Goal: Obtain resource: Obtain resource

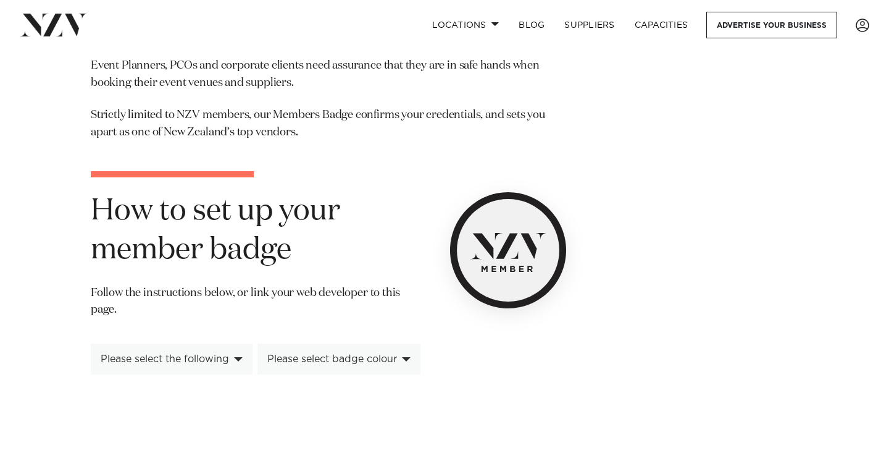
scroll to position [165, 0]
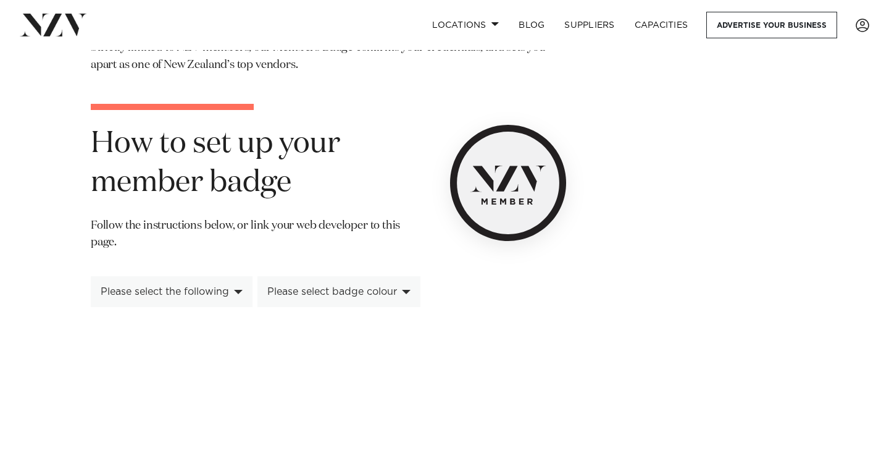
click at [238, 288] on div "Please select the following" at bounding box center [172, 291] width 162 height 31
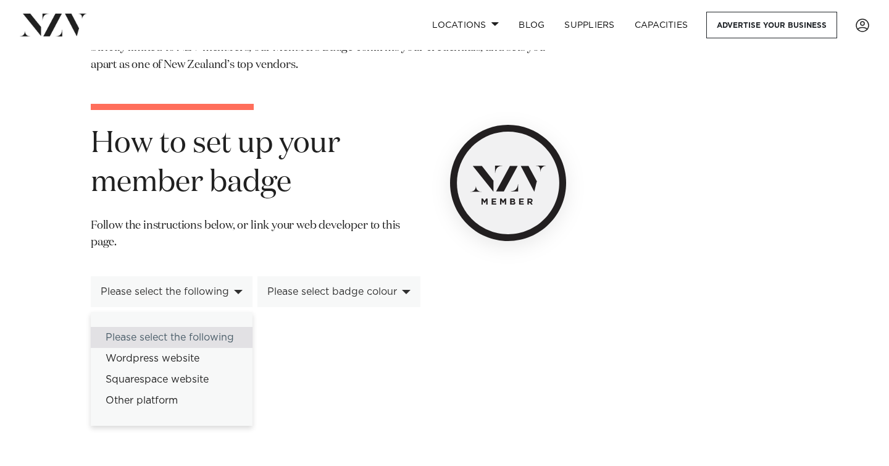
click at [196, 246] on p "Follow the instructions below, or link your web developer to this page." at bounding box center [256, 239] width 330 height 44
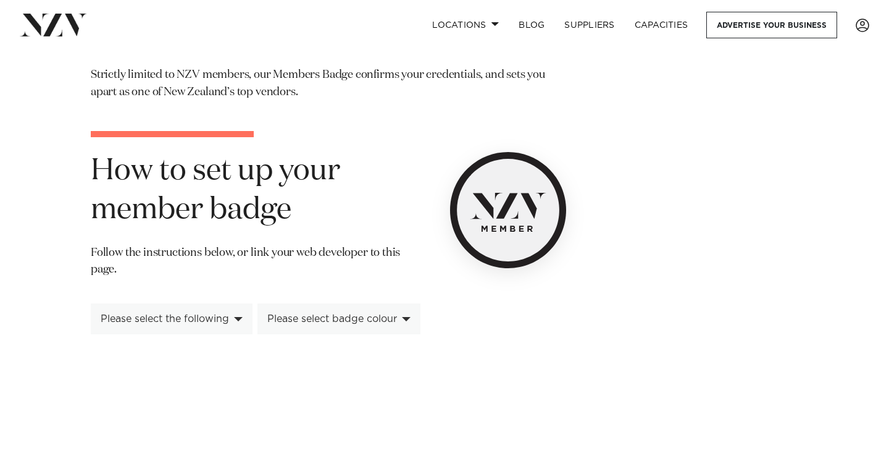
scroll to position [195, 0]
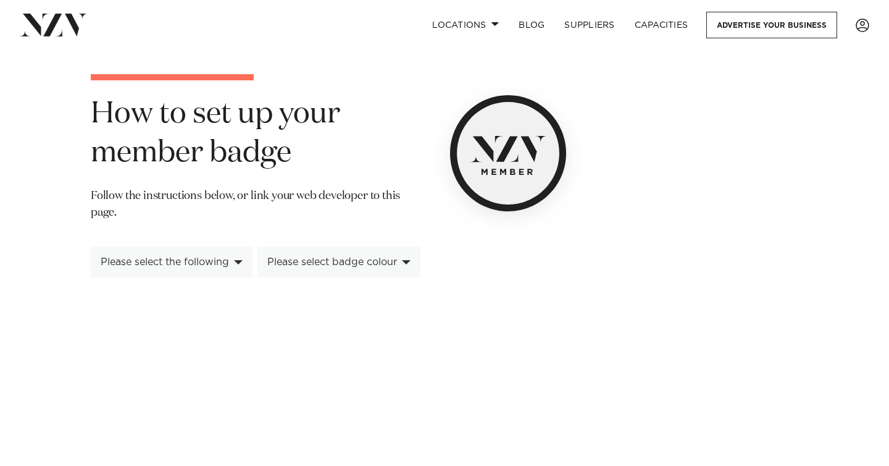
click at [202, 254] on div "Please select the following" at bounding box center [172, 261] width 162 height 31
click at [59, 277] on div "**********" at bounding box center [444, 136] width 869 height 459
click at [206, 261] on div "Please select the following" at bounding box center [165, 261] width 128 height 11
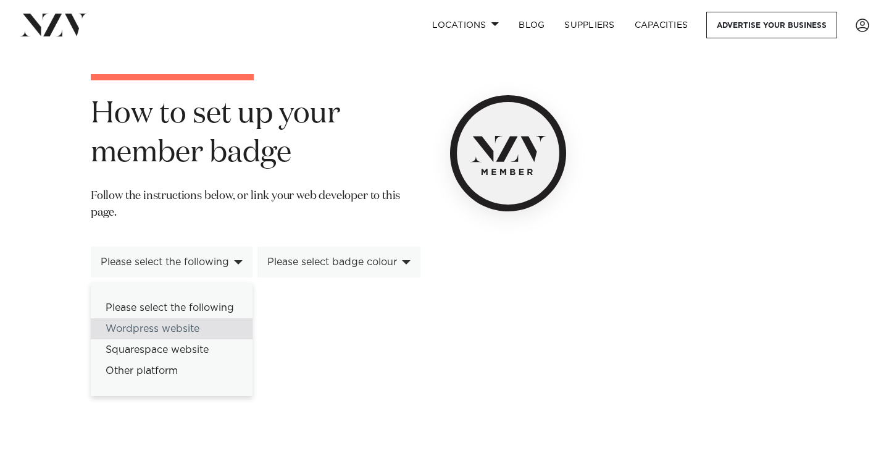
click at [180, 325] on div "Wordpress website" at bounding box center [172, 328] width 162 height 21
select select "*********"
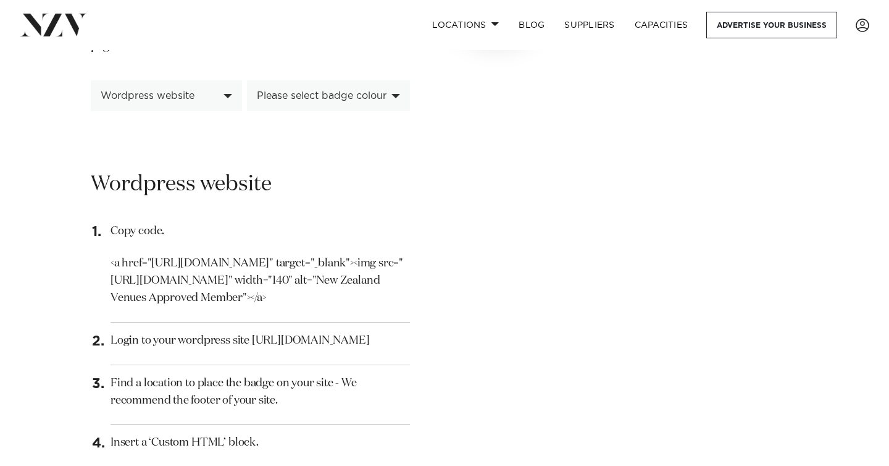
scroll to position [370, 0]
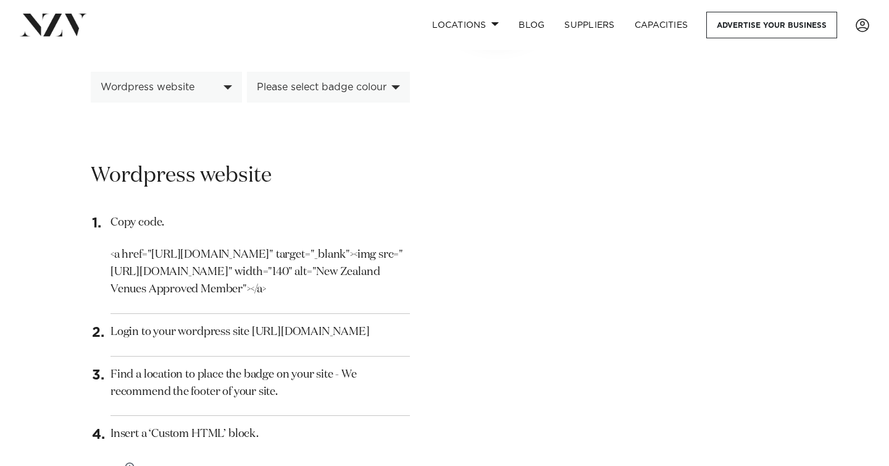
click at [320, 91] on div "Please select badge colour" at bounding box center [322, 87] width 130 height 11
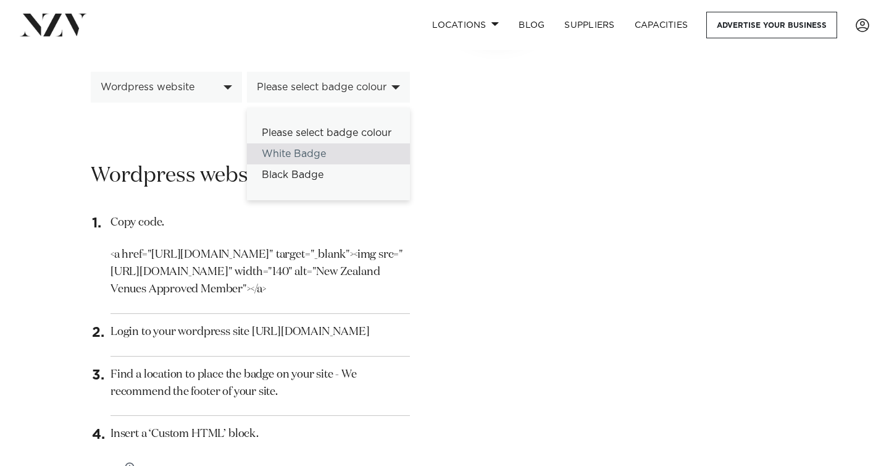
click at [303, 154] on div "White Badge" at bounding box center [328, 153] width 163 height 21
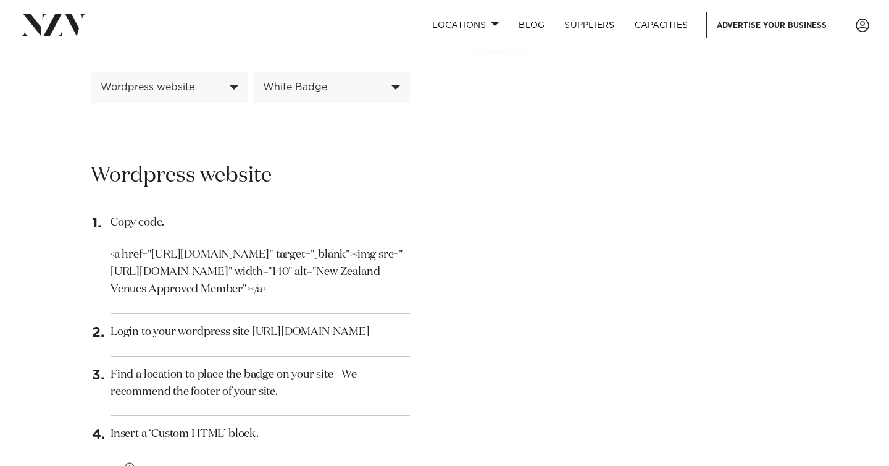
click at [330, 83] on div "White Badge" at bounding box center [325, 87] width 124 height 11
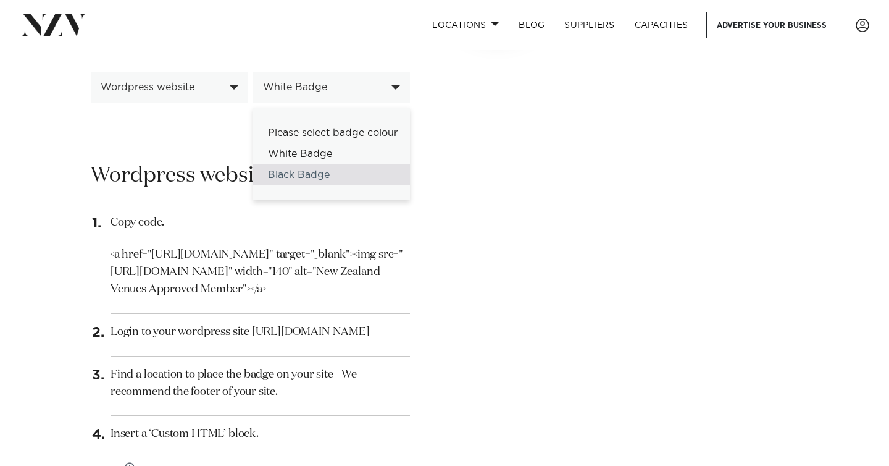
click at [305, 174] on div "Black Badge" at bounding box center [331, 174] width 157 height 21
select select "*****"
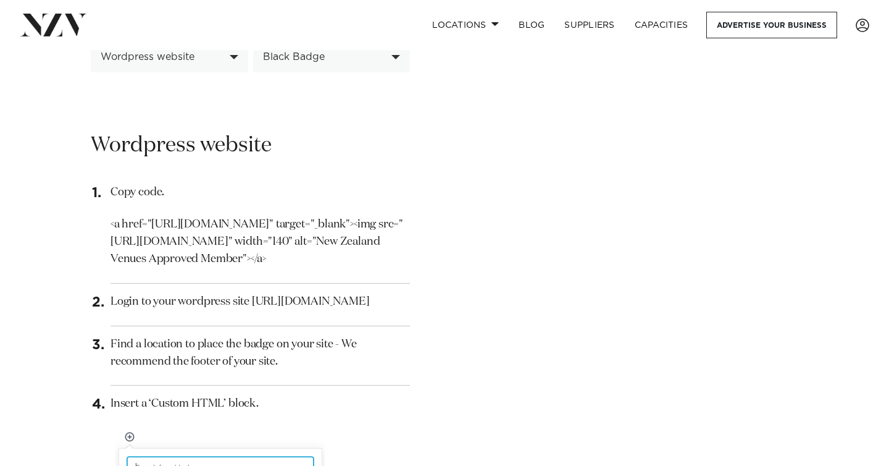
scroll to position [404, 0]
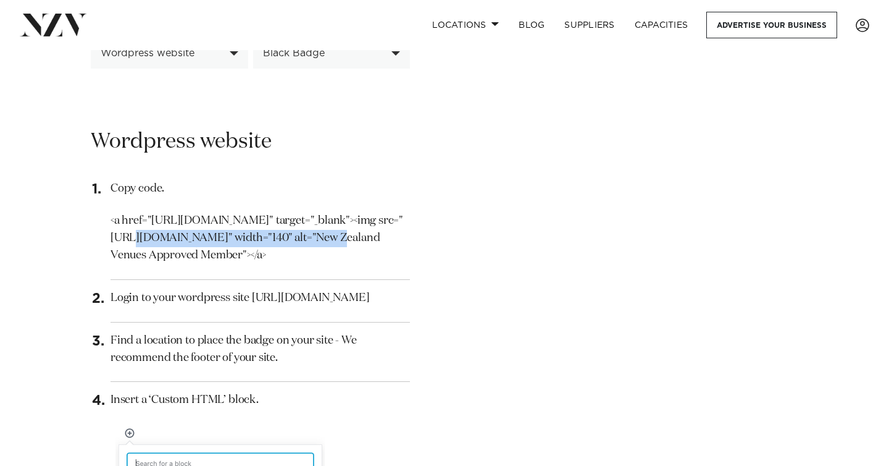
drag, startPoint x: 135, startPoint y: 240, endPoint x: 323, endPoint y: 235, distance: 188.4
click at [323, 235] on p "<a href="https://nzvenues.co.nz" target="_blank"><img src="https://nzvenues.co.…" at bounding box center [260, 238] width 299 height 52
copy p "https://nzvenues.co.nz/badge-black.svg"
click at [44, 257] on div "**********" at bounding box center [444, 347] width 869 height 1299
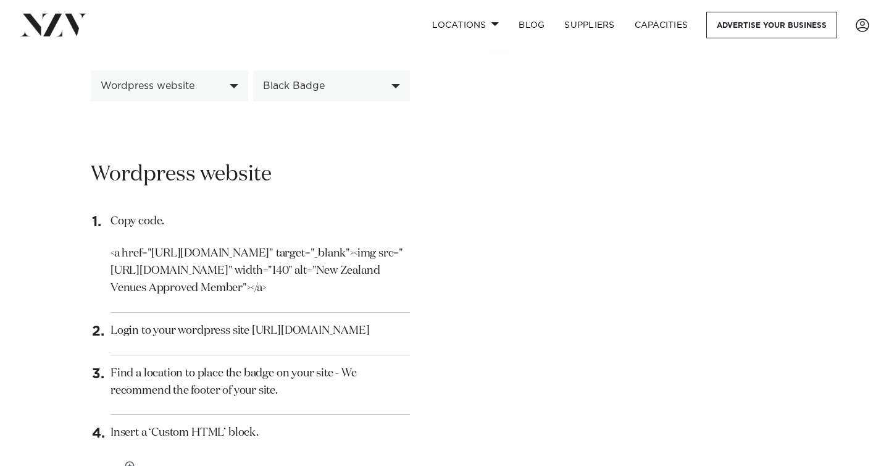
scroll to position [311, 0]
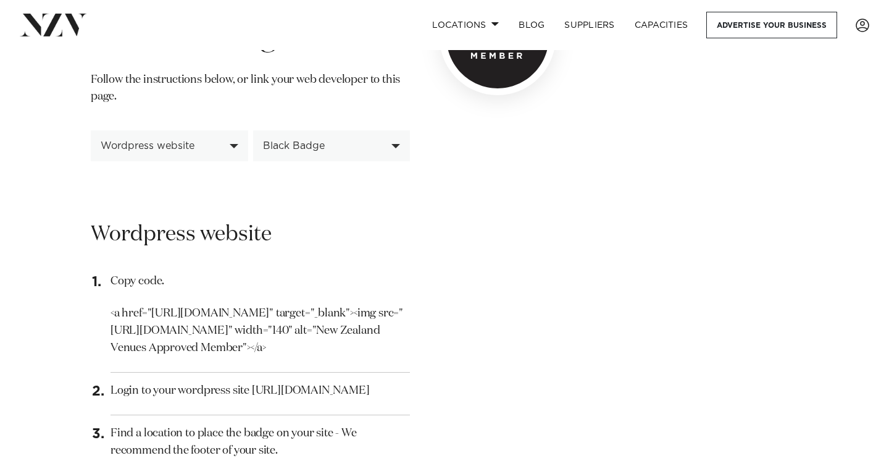
click at [197, 143] on div "Wordpress website" at bounding box center [163, 145] width 124 height 11
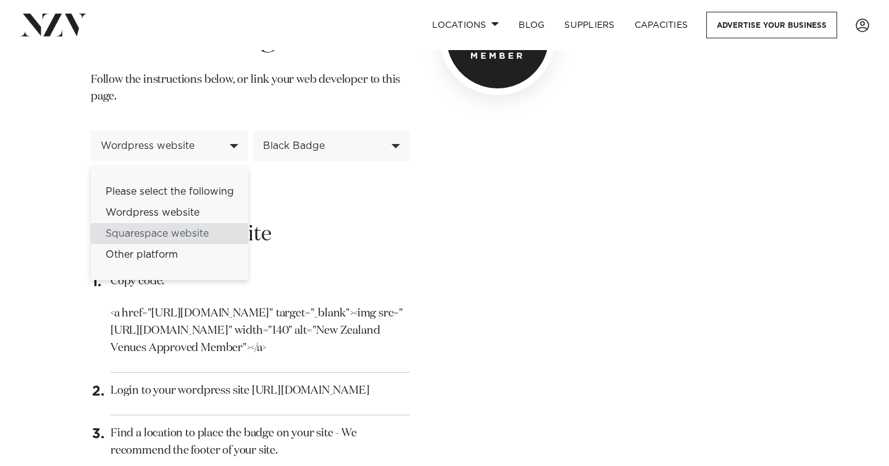
click at [175, 232] on div "Squarespace website" at bounding box center [169, 233] width 157 height 21
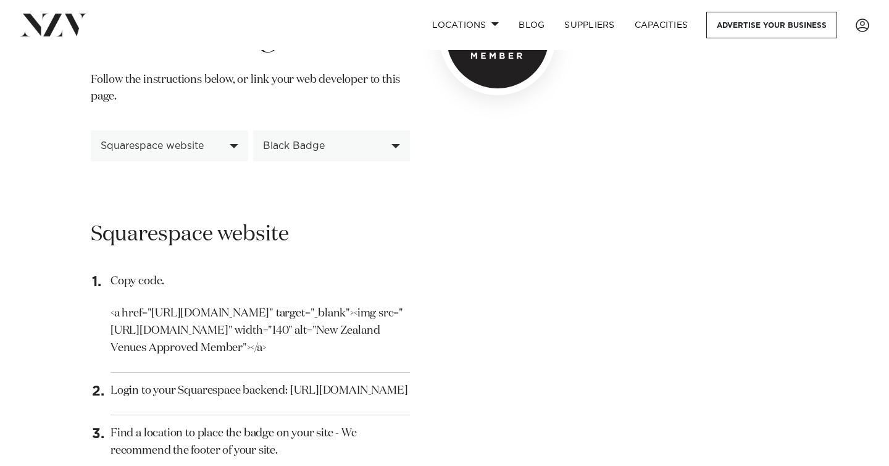
click at [183, 150] on div "Squarespace website" at bounding box center [163, 145] width 124 height 11
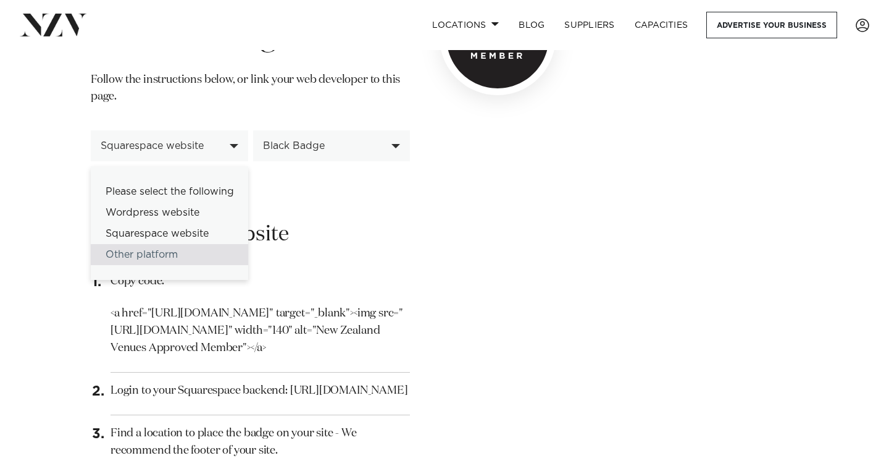
click at [151, 254] on div "Other platform" at bounding box center [169, 254] width 157 height 21
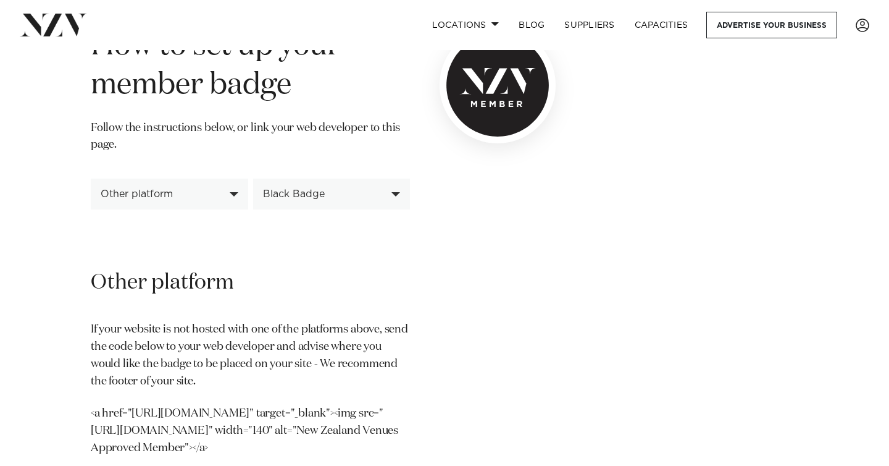
scroll to position [253, 0]
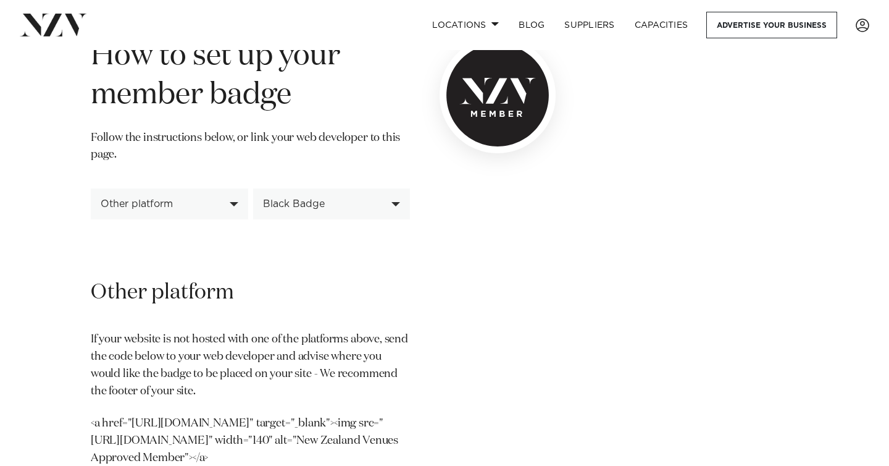
click at [223, 198] on div "Other platform" at bounding box center [163, 203] width 124 height 11
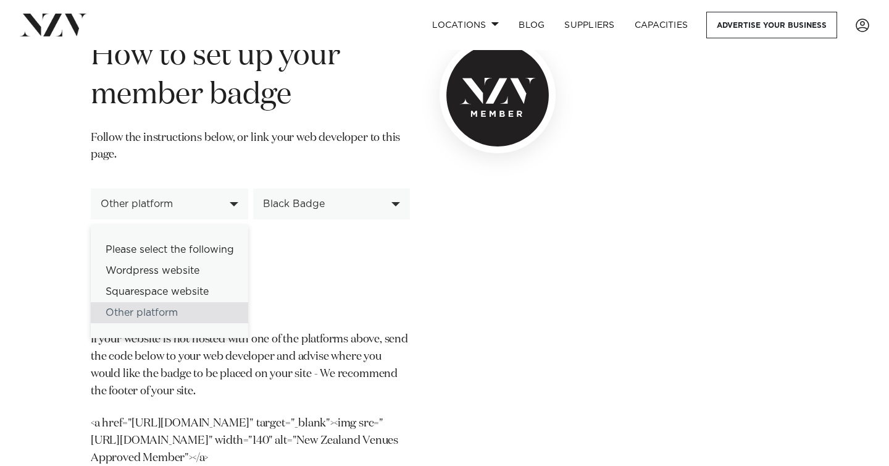
click at [78, 189] on div "**********" at bounding box center [444, 172] width 869 height 647
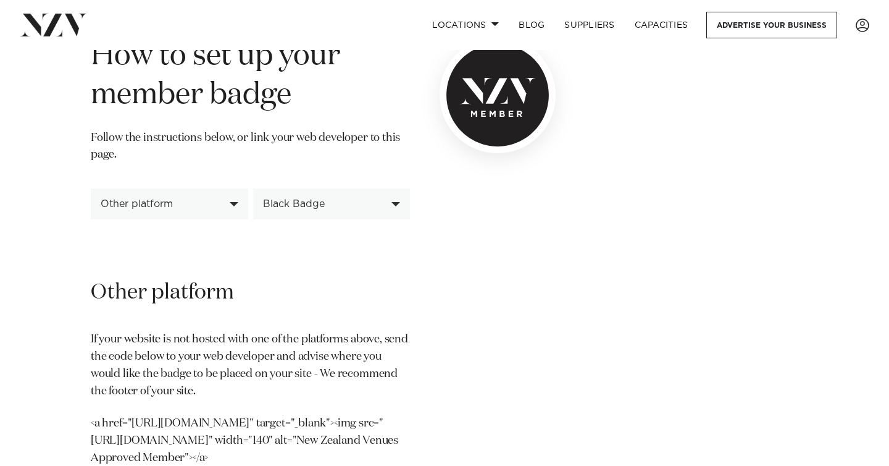
click at [172, 198] on div "Other platform" at bounding box center [163, 203] width 124 height 11
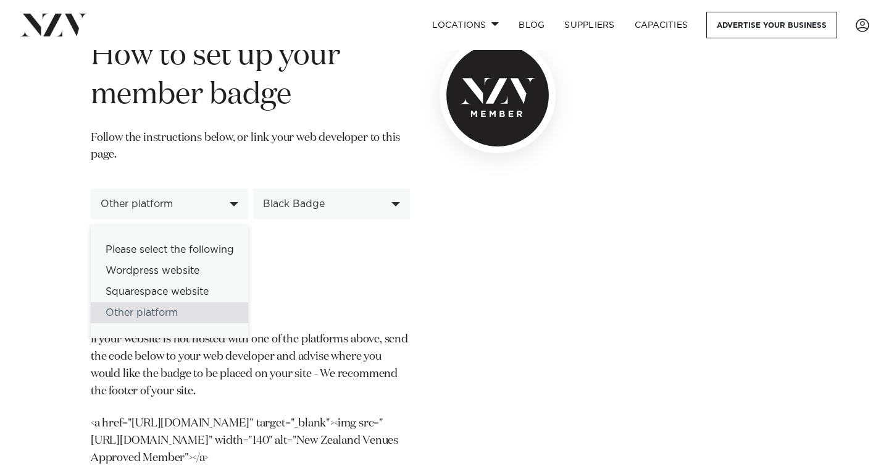
click at [91, 214] on div "Other platform" at bounding box center [169, 203] width 157 height 31
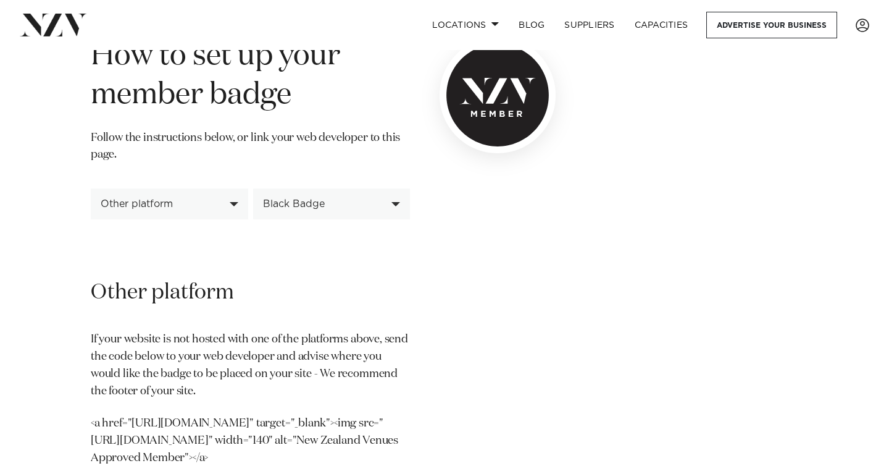
click at [312, 202] on div "Black Badge" at bounding box center [325, 203] width 124 height 11
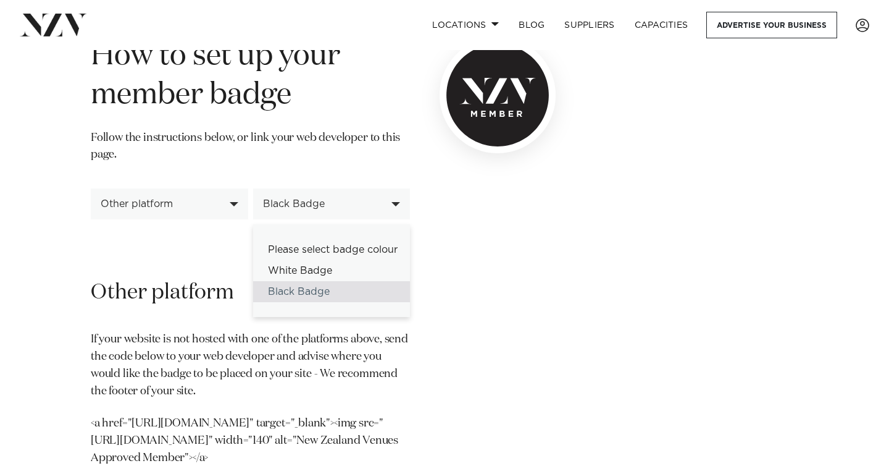
click at [312, 202] on div "Black Badge" at bounding box center [325, 203] width 124 height 11
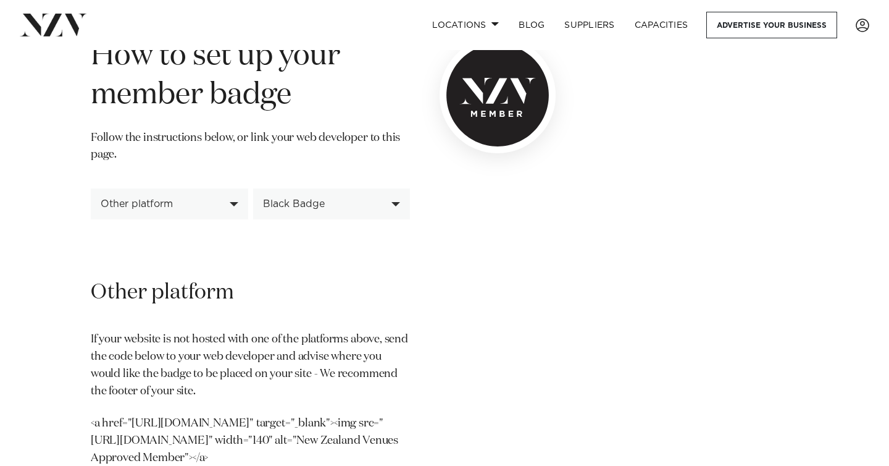
click at [302, 205] on div "Black Badge" at bounding box center [325, 203] width 124 height 11
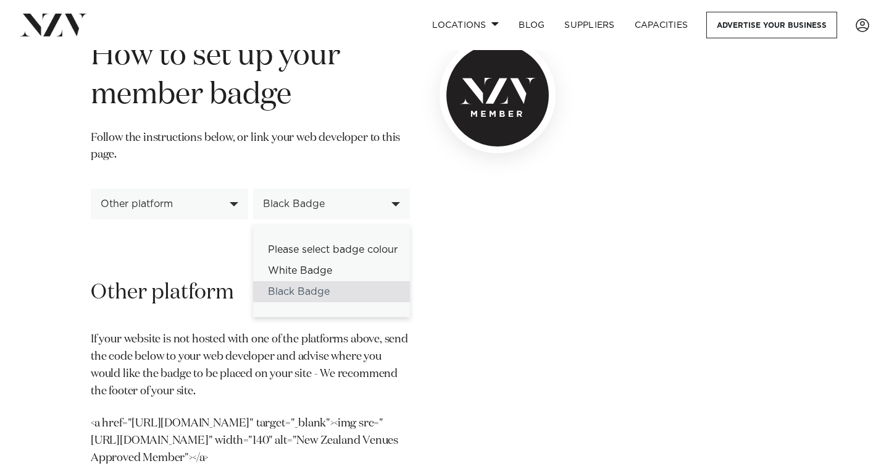
click at [302, 206] on div "Black Badge" at bounding box center [325, 203] width 124 height 11
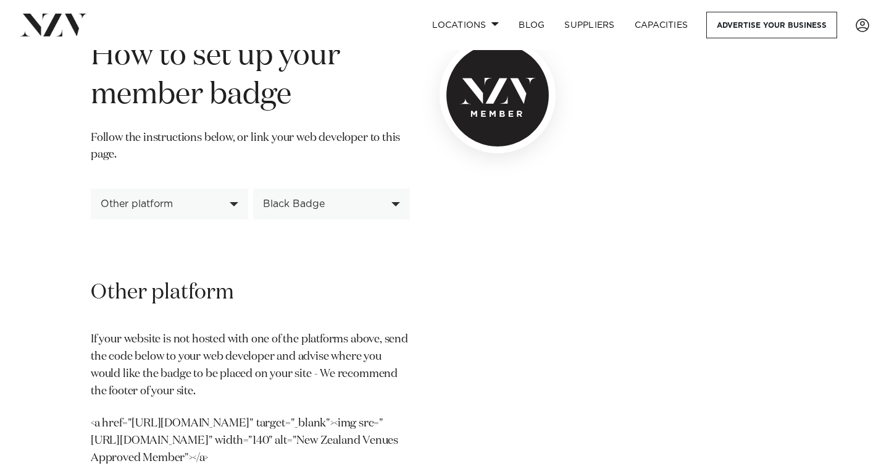
click at [231, 203] on div "Other platform" at bounding box center [169, 203] width 157 height 31
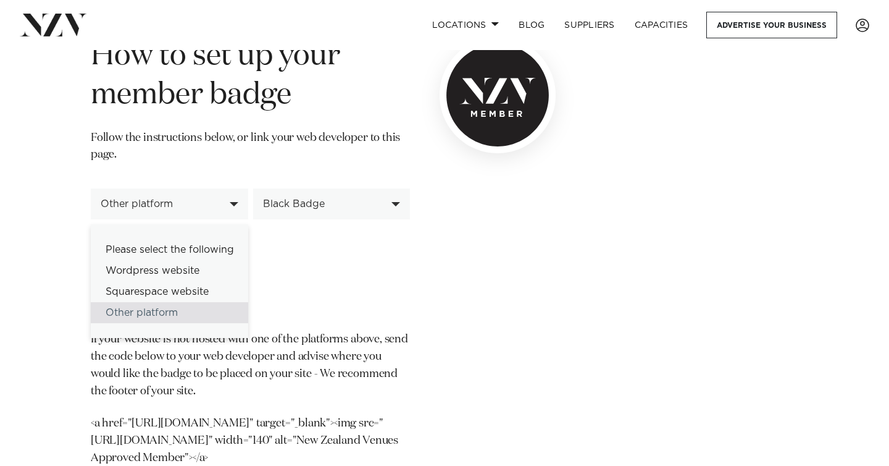
scroll to position [291, 0]
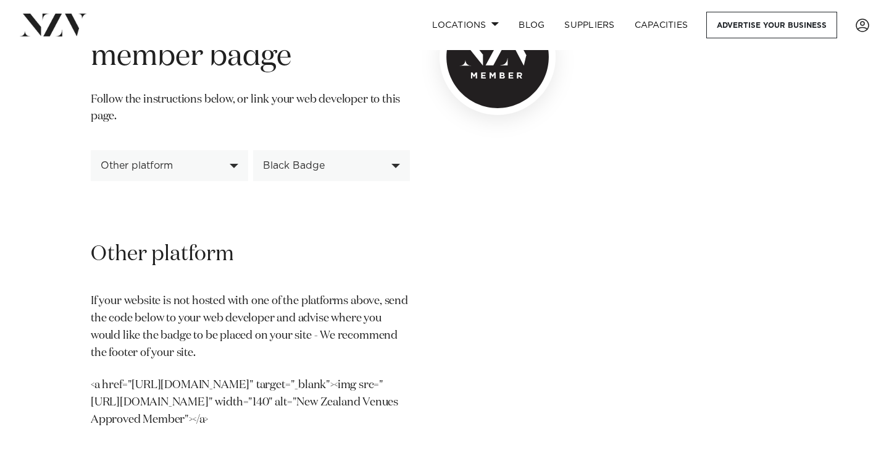
click at [53, 211] on div "**********" at bounding box center [444, 133] width 869 height 647
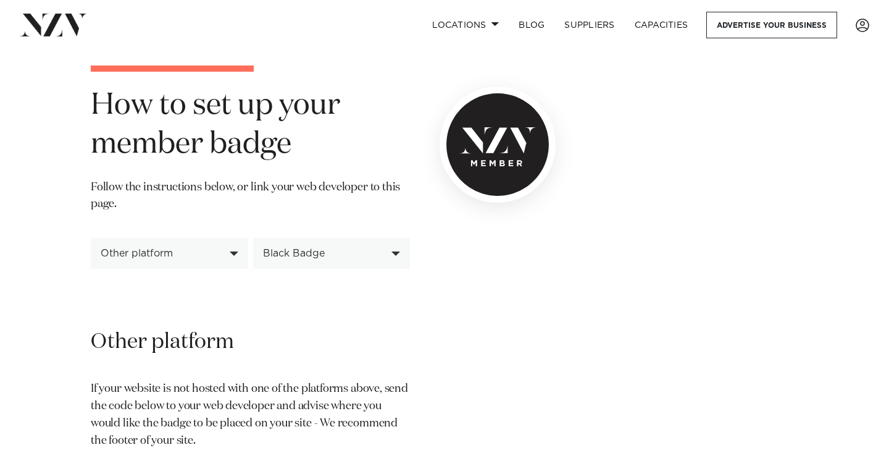
scroll to position [328, 0]
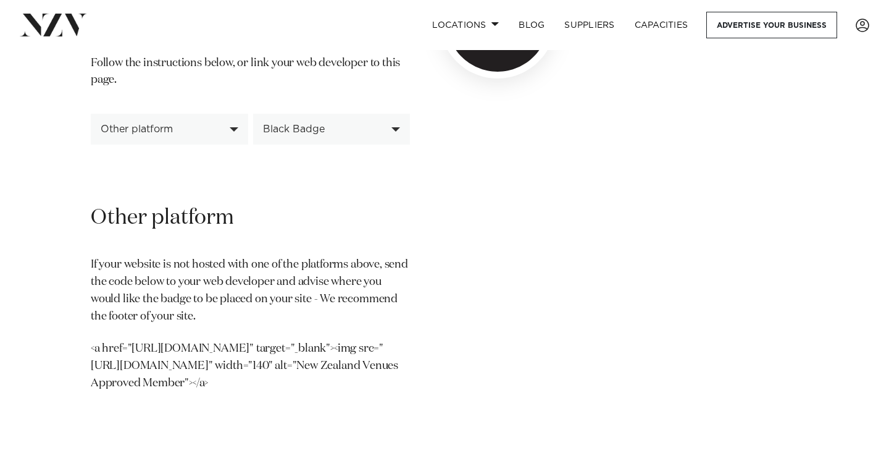
click at [175, 135] on div "Other platform" at bounding box center [169, 129] width 157 height 31
click at [56, 142] on div "**********" at bounding box center [444, 97] width 869 height 647
click at [220, 122] on div "Other platform" at bounding box center [169, 129] width 157 height 31
click at [43, 119] on div "**********" at bounding box center [444, 97] width 869 height 647
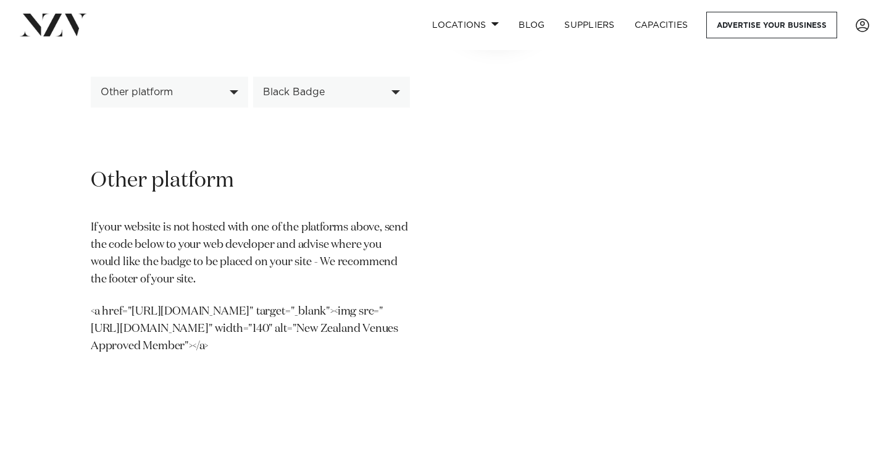
scroll to position [369, 0]
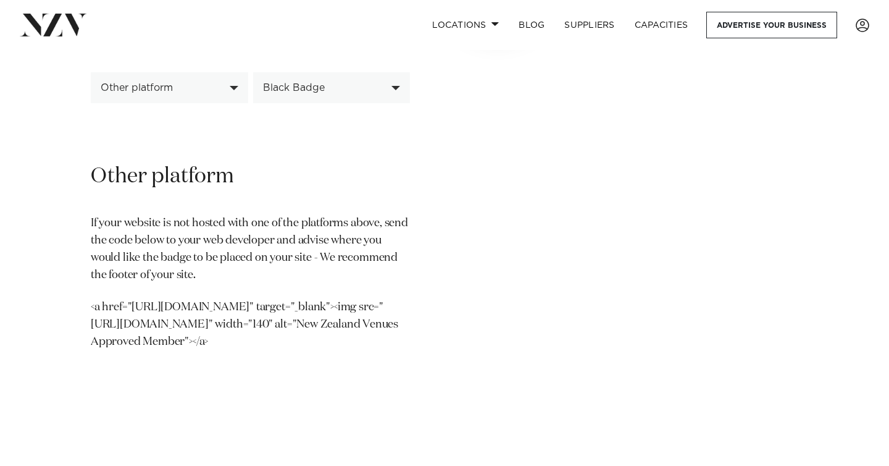
click at [185, 100] on div "Other platform" at bounding box center [169, 87] width 157 height 31
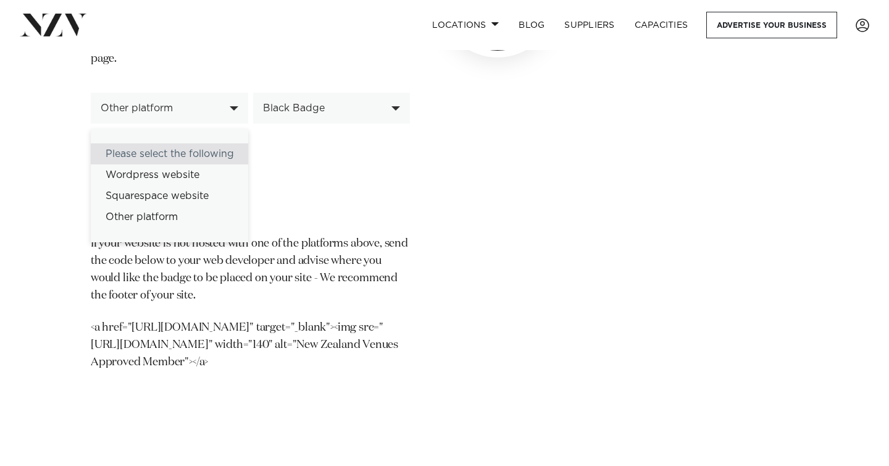
scroll to position [346, 0]
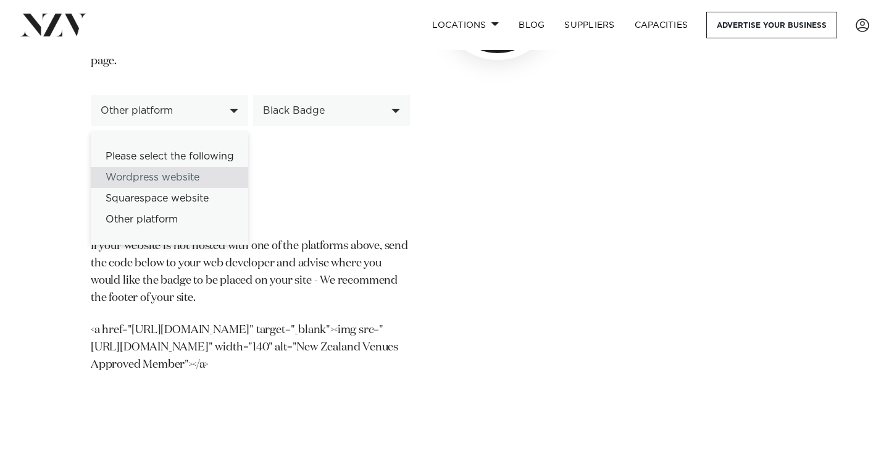
click at [138, 181] on div "Wordpress website" at bounding box center [169, 177] width 157 height 21
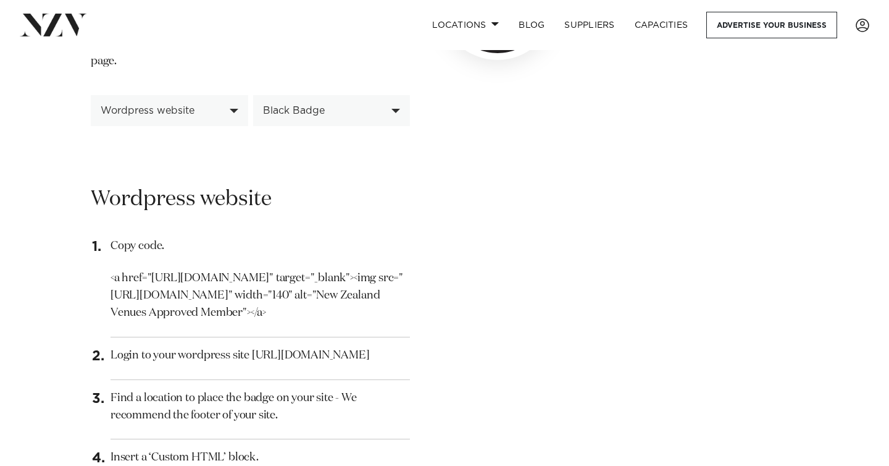
click at [200, 118] on div "Wordpress website" at bounding box center [169, 110] width 157 height 31
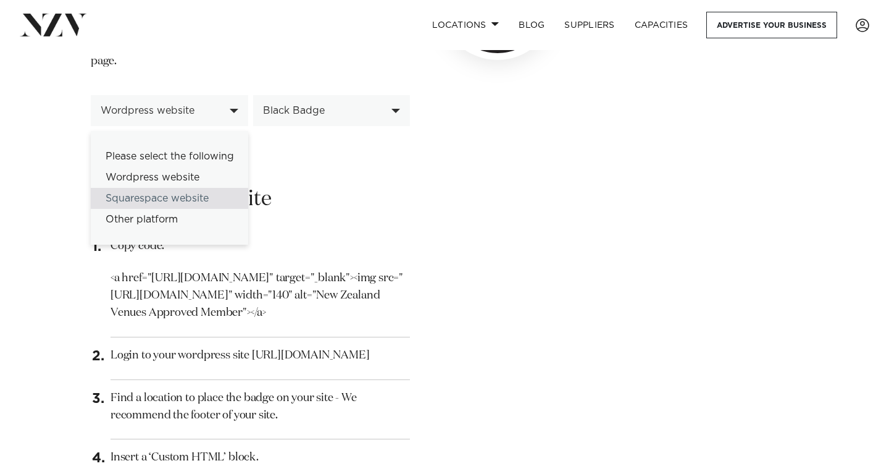
click at [182, 200] on div "Squarespace website" at bounding box center [169, 198] width 157 height 21
select select "**********"
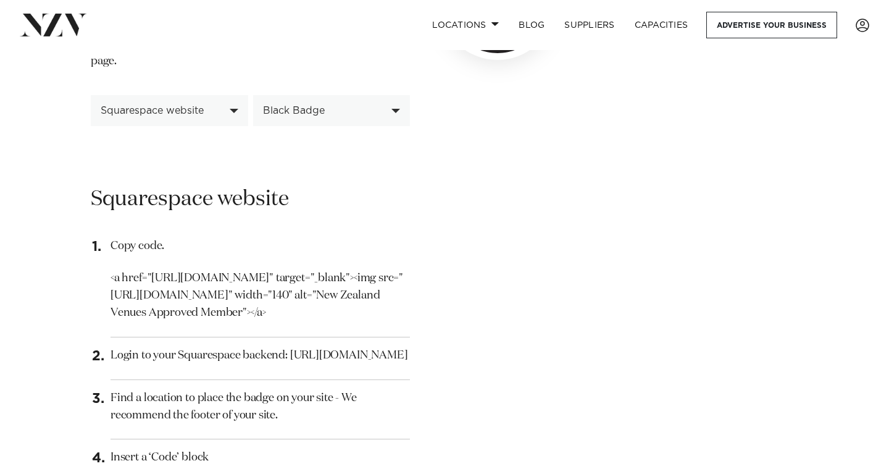
click at [182, 99] on div "Squarespace website" at bounding box center [169, 110] width 157 height 31
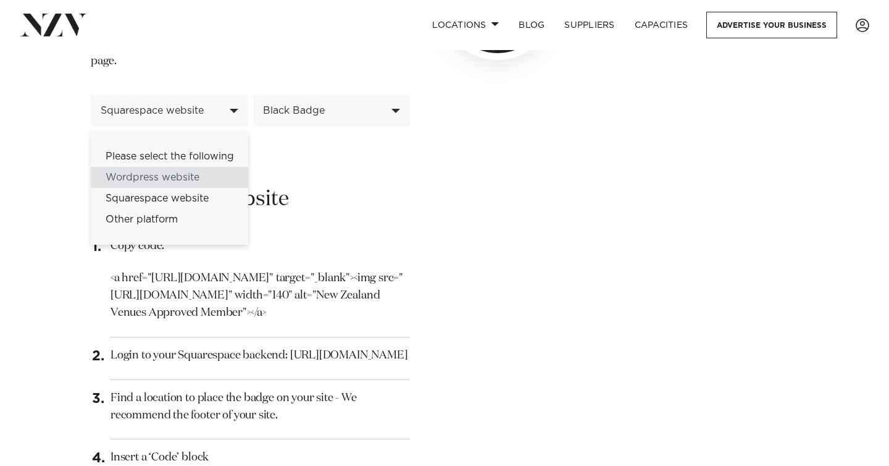
click at [61, 177] on div "**********" at bounding box center [444, 406] width 869 height 1303
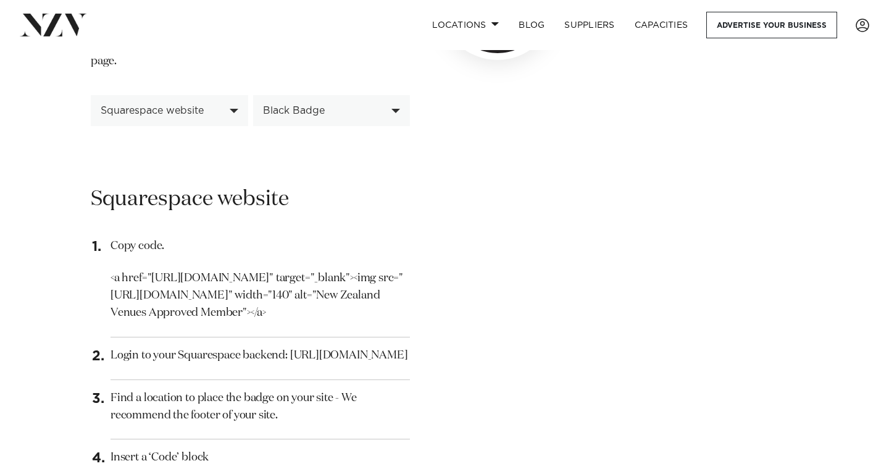
click at [141, 111] on div "Squarespace website" at bounding box center [163, 110] width 124 height 11
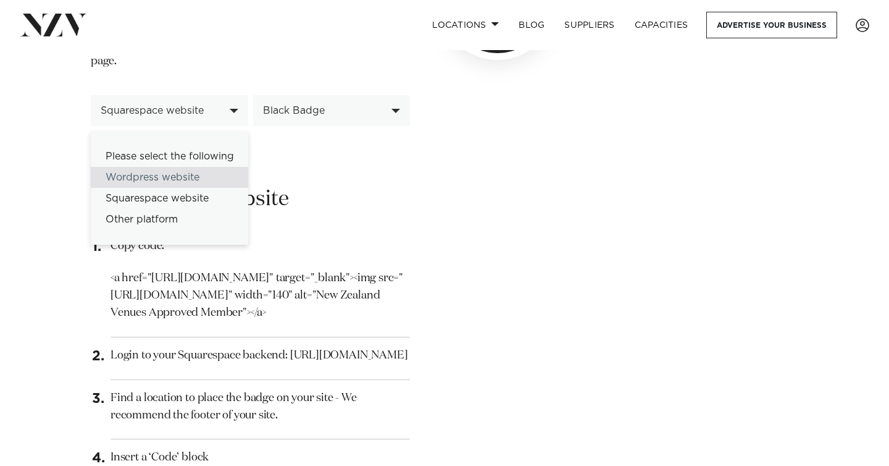
click at [87, 133] on div "NZV Members Badge Event Planners, PCOs and corporate clients need assurance tha…" at bounding box center [323, 406] width 485 height 1303
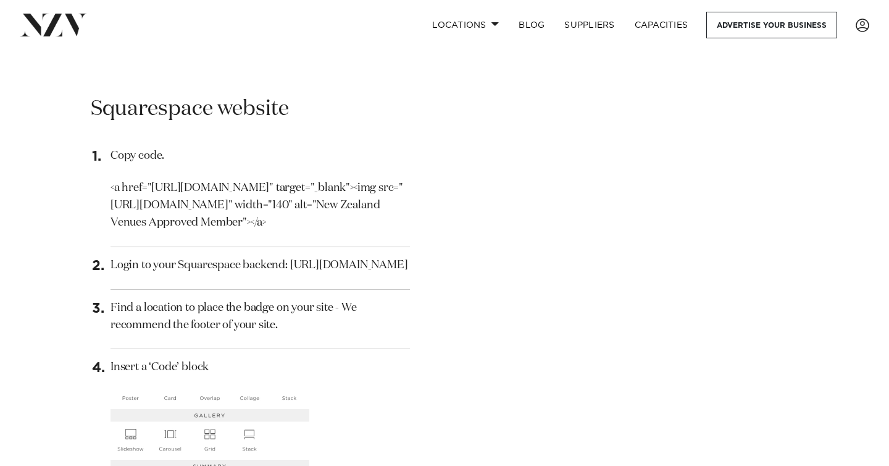
scroll to position [230, 0]
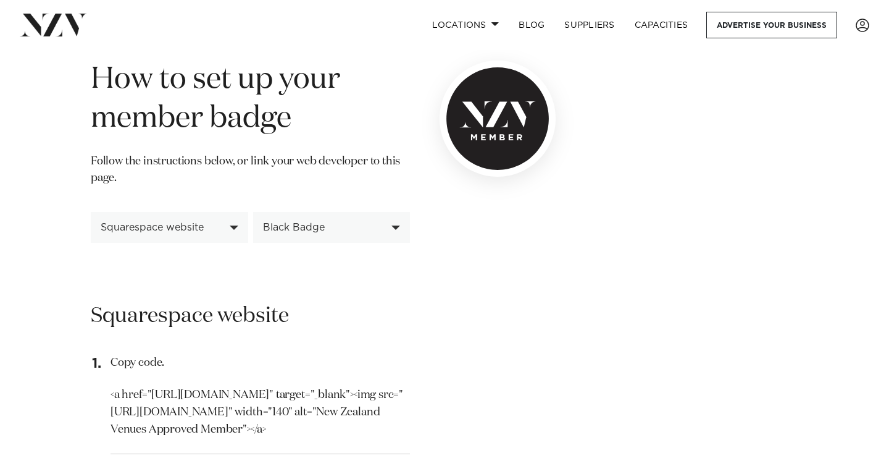
click at [511, 123] on img at bounding box center [498, 119] width 116 height 116
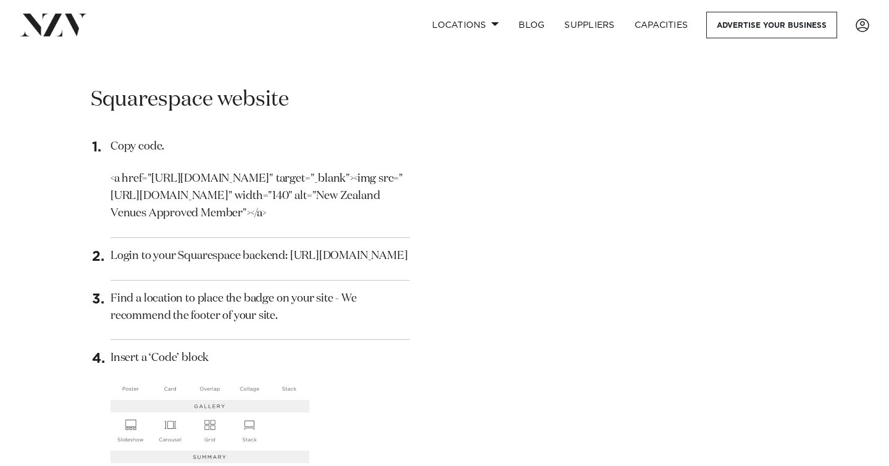
scroll to position [440, 0]
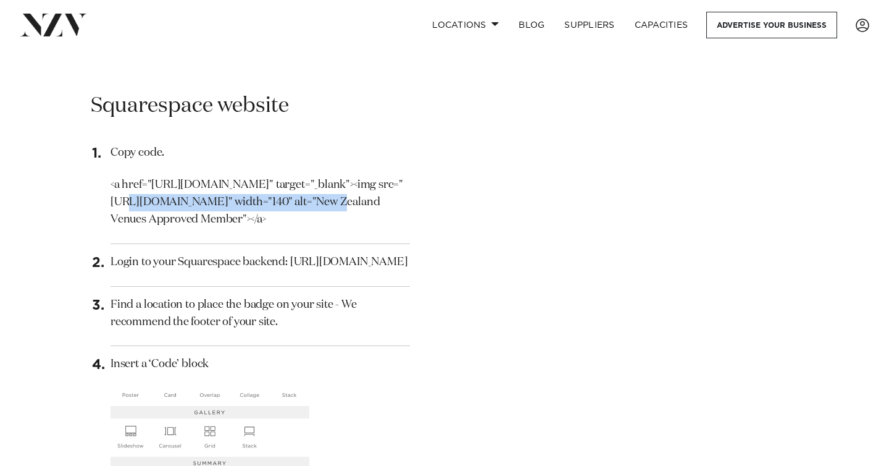
drag, startPoint x: 326, startPoint y: 202, endPoint x: 136, endPoint y: 201, distance: 190.2
click at [132, 199] on p "<a href="https://nzvenues.co.nz" target="_blank"><img src="https://nzvenues.co.…" at bounding box center [260, 203] width 299 height 52
click at [138, 202] on p "<a href="https://nzvenues.co.nz" target="_blank"><img src="https://nzvenues.co.…" at bounding box center [260, 203] width 299 height 52
drag, startPoint x: 135, startPoint y: 202, endPoint x: 326, endPoint y: 201, distance: 190.8
click at [326, 201] on p "<a href="https://nzvenues.co.nz" target="_blank"><img src="https://nzvenues.co.…" at bounding box center [260, 203] width 299 height 52
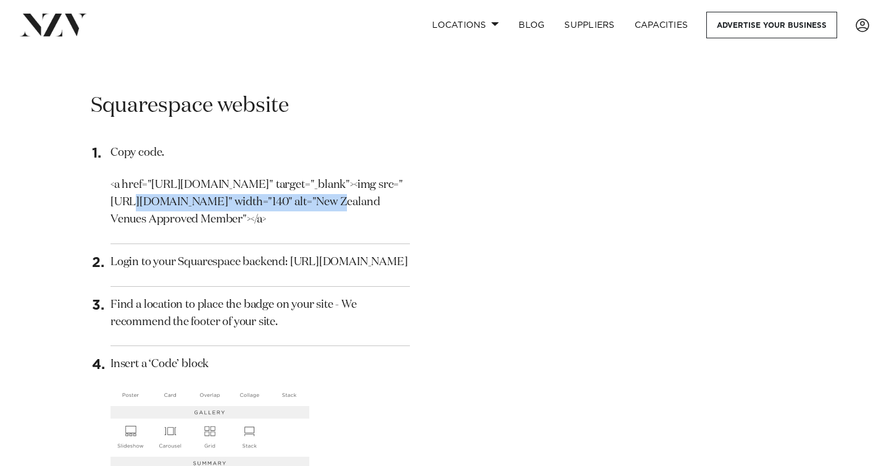
copy p "https://nzvenues.co.nz/badge-black.svg"
click at [588, 242] on div "**********" at bounding box center [444, 313] width 727 height 1303
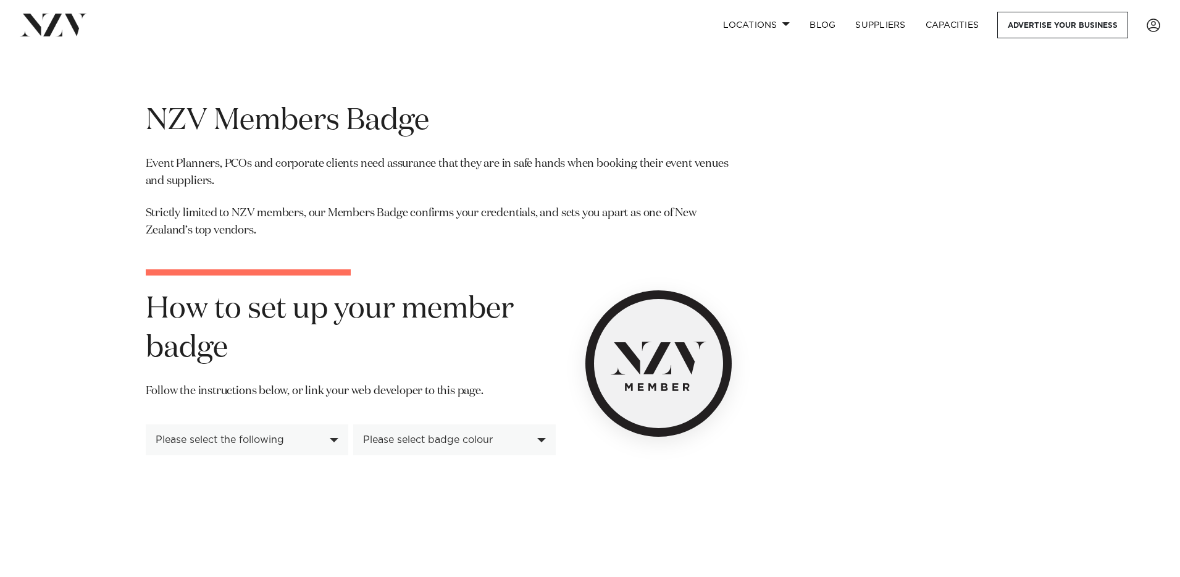
drag, startPoint x: 263, startPoint y: 440, endPoint x: 256, endPoint y: 441, distance: 6.9
click at [262, 440] on div "Please select the following" at bounding box center [240, 439] width 169 height 11
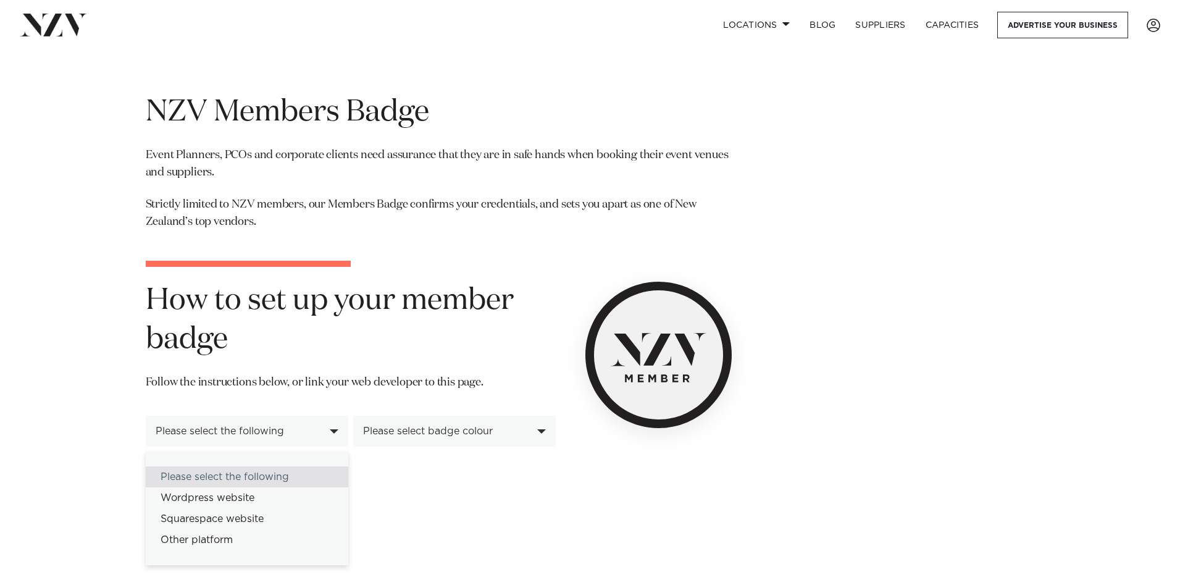
scroll to position [263, 0]
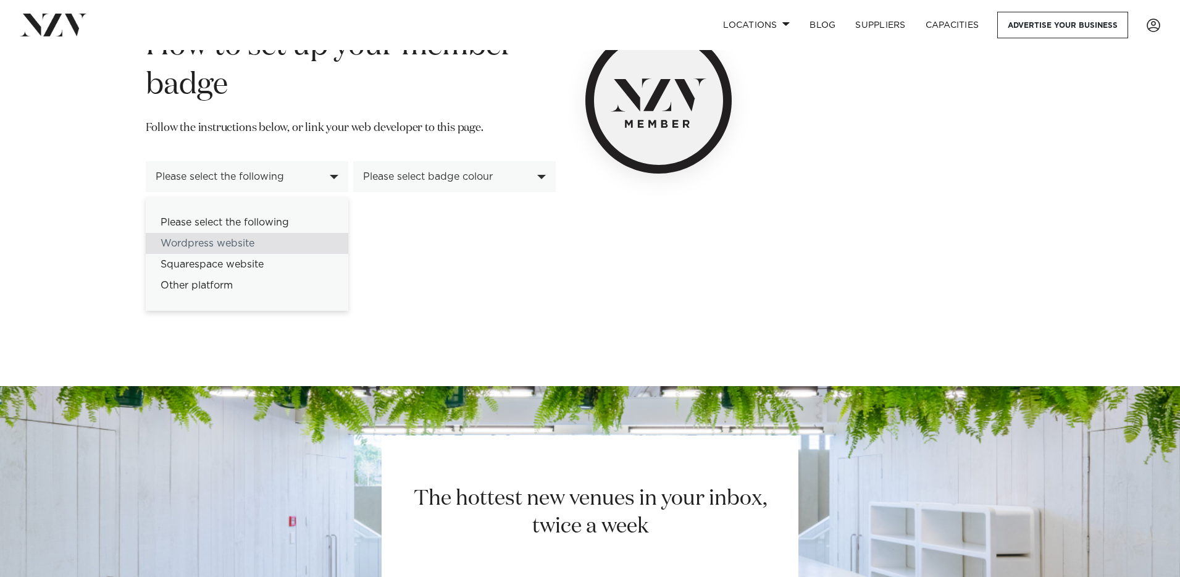
click at [219, 241] on div "Wordpress website" at bounding box center [247, 243] width 203 height 21
select select "*********"
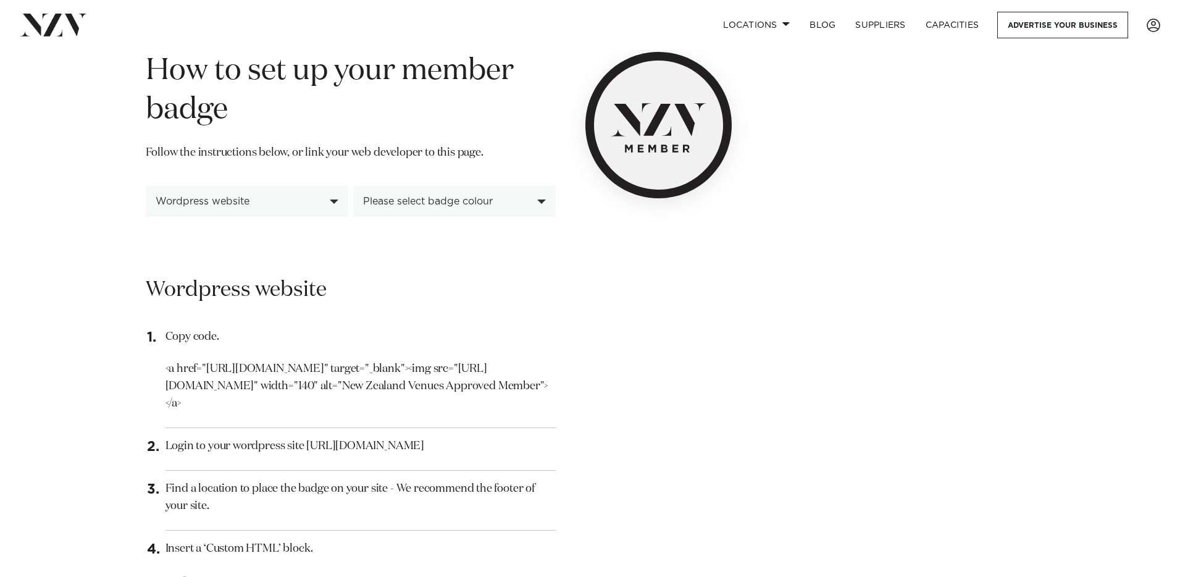
scroll to position [216, 0]
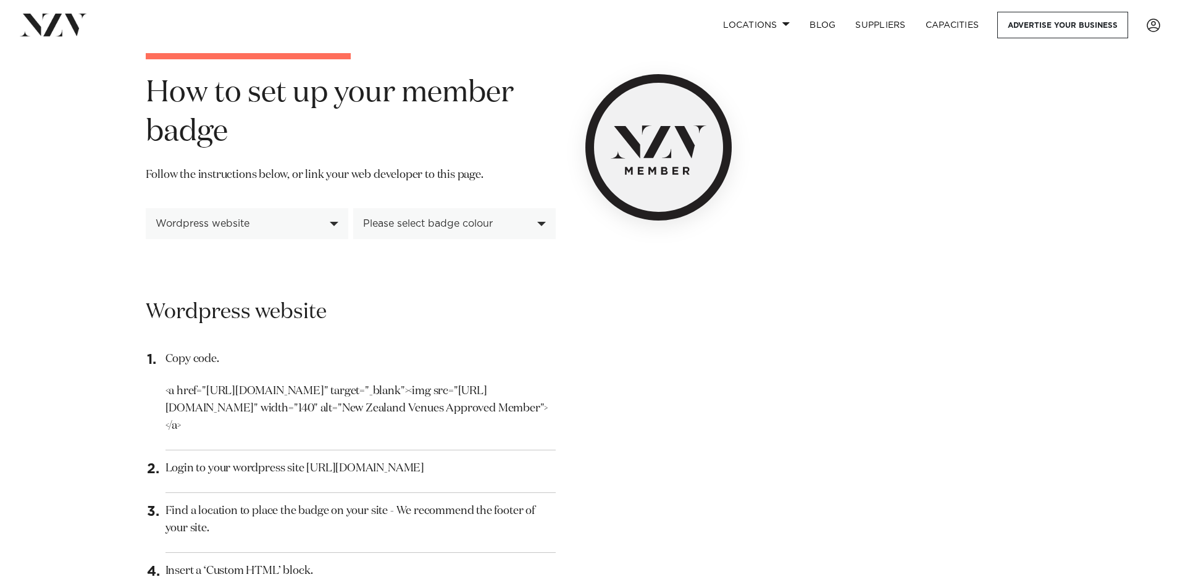
click at [218, 216] on div "Wordpress website" at bounding box center [247, 223] width 203 height 31
click at [122, 261] on div "**********" at bounding box center [590, 529] width 1051 height 1287
click at [209, 219] on div "Wordpress website" at bounding box center [240, 223] width 169 height 11
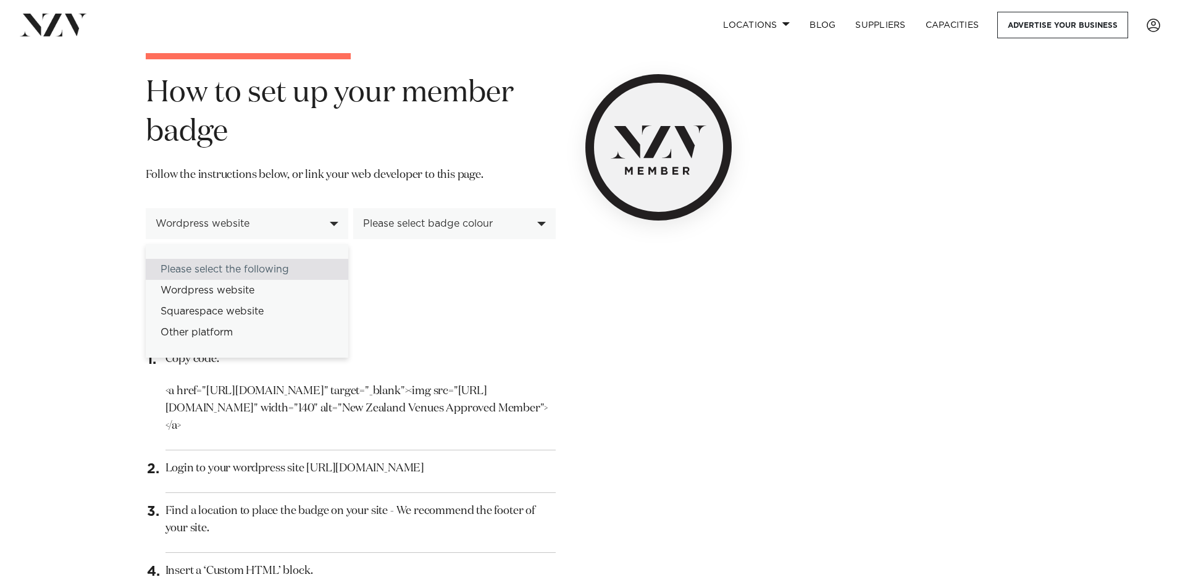
drag, startPoint x: 201, startPoint y: 266, endPoint x: 127, endPoint y: 236, distance: 80.0
click at [201, 266] on div "Please select the following" at bounding box center [247, 269] width 203 height 21
select select
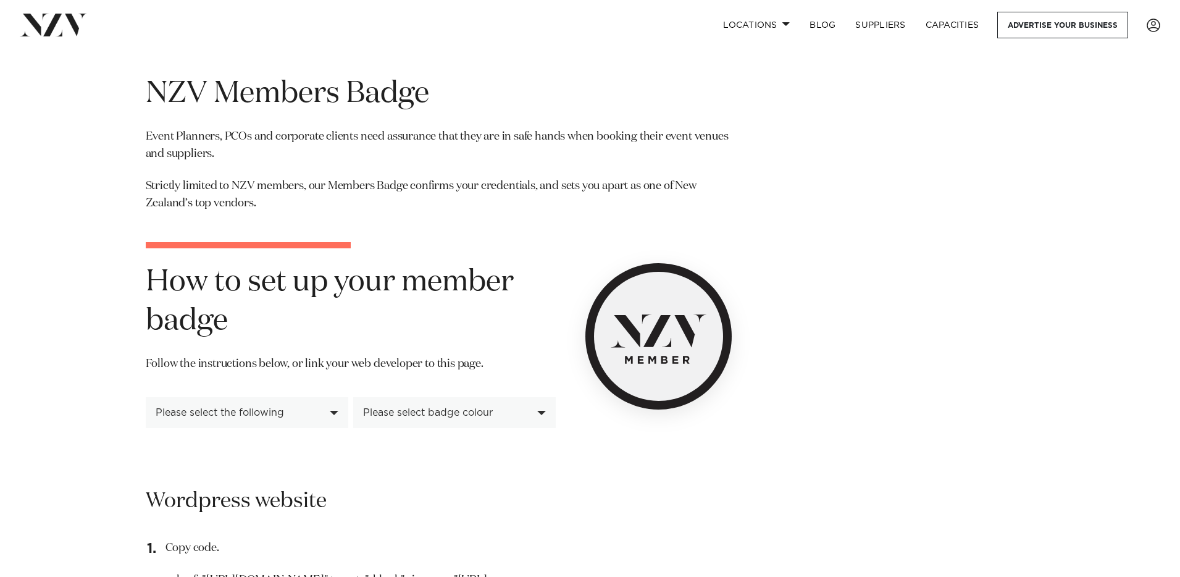
scroll to position [0, 0]
